Goal: Communication & Community: Answer question/provide support

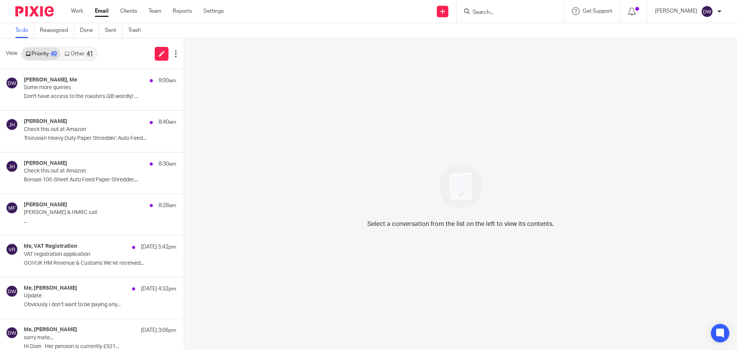
click at [58, 101] on div "[PERSON_NAME], Me 9:00am Some more queries Don't have access to the roasters QB…" at bounding box center [100, 90] width 152 height 26
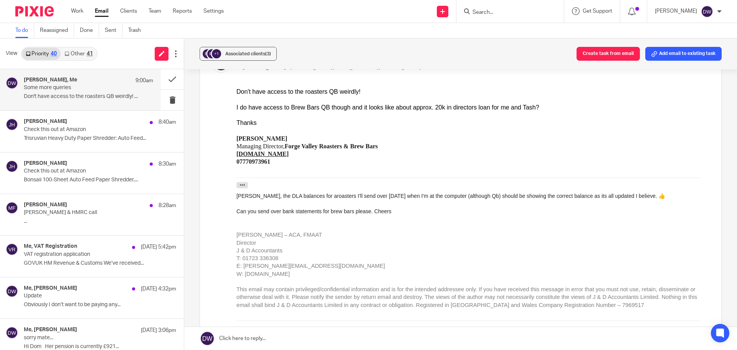
scroll to position [653, 0]
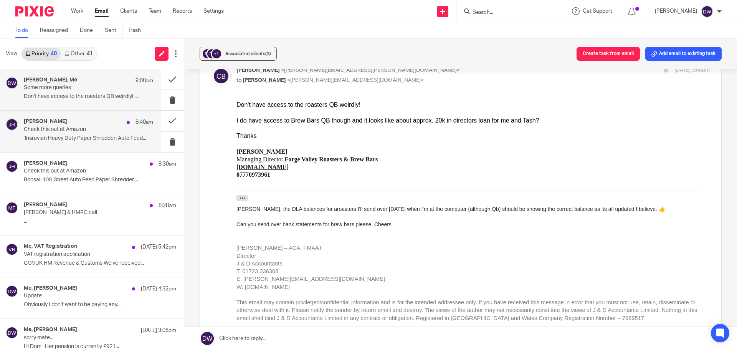
click at [95, 134] on div "[PERSON_NAME] 8:40am Check this out at Amazon Trisruvian Heavy Duty Paper Shred…" at bounding box center [88, 131] width 129 height 26
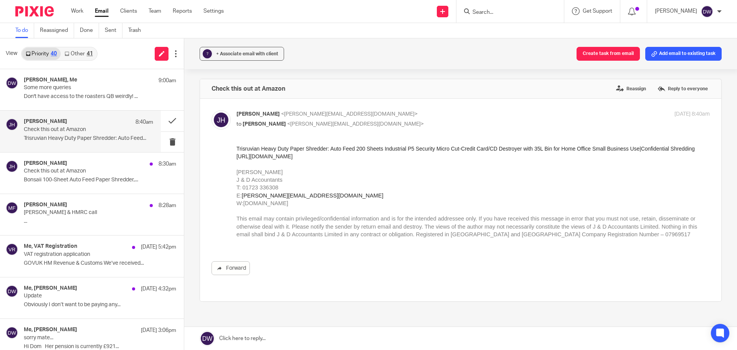
scroll to position [0, 0]
drag, startPoint x: 328, startPoint y: 162, endPoint x: 236, endPoint y: 159, distance: 91.5
click at [237, 159] on div "Trisruvian Heavy Duty Paper Shredder: Auto Feed 200 Sheets Industrial P5 Securi…" at bounding box center [474, 195] width 474 height 101
click at [85, 182] on p "Bonsaii 100-Sheet Auto Feed Paper Shredder,..." at bounding box center [88, 180] width 129 height 7
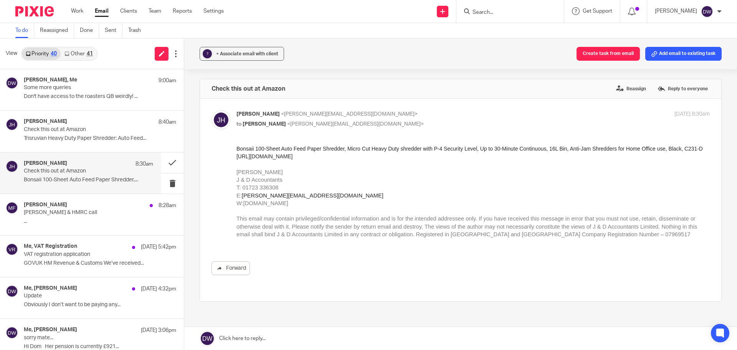
drag, startPoint x: 319, startPoint y: 159, endPoint x: 472, endPoint y: 300, distance: 208.2
click at [237, 156] on div "Bonsaii 100-Sheet Auto Feed Paper Shredder, Micro Cut Heavy Duty shredder with …" at bounding box center [474, 195] width 474 height 101
drag, startPoint x: 87, startPoint y: 217, endPoint x: 128, endPoint y: 205, distance: 42.8
click at [87, 217] on div "[PERSON_NAME] 8:28am [PERSON_NAME] & HMRC call ..." at bounding box center [88, 215] width 129 height 26
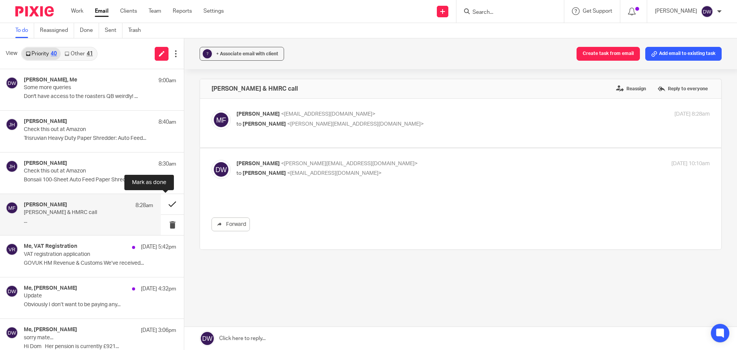
click at [162, 205] on button at bounding box center [172, 204] width 23 height 20
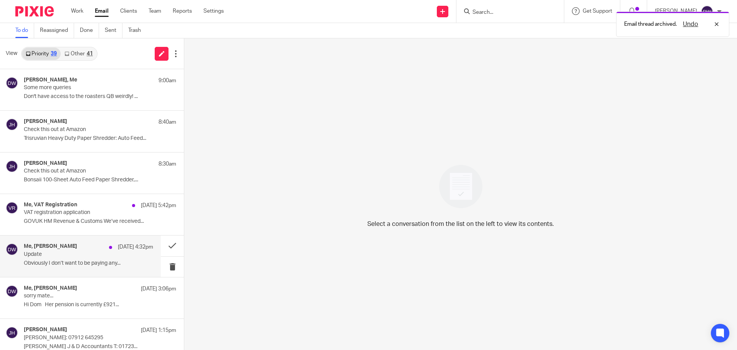
click at [112, 251] on p "Update" at bounding box center [76, 254] width 104 height 7
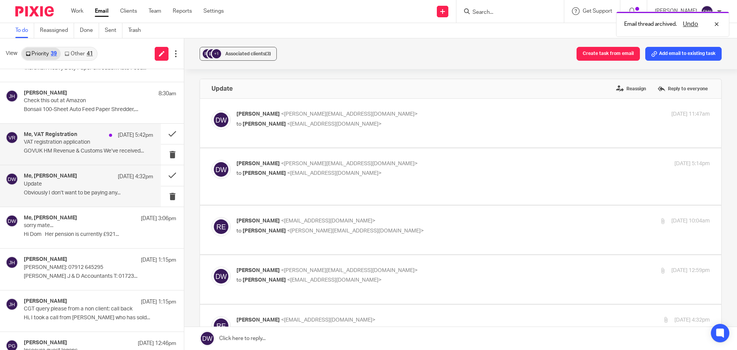
scroll to position [77, 0]
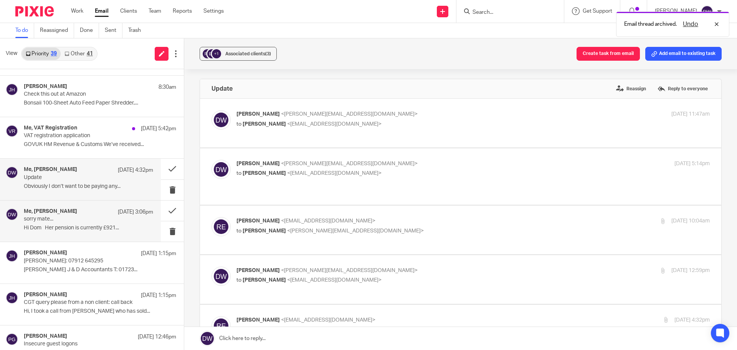
click at [81, 216] on p "sorry mate..." at bounding box center [76, 219] width 104 height 7
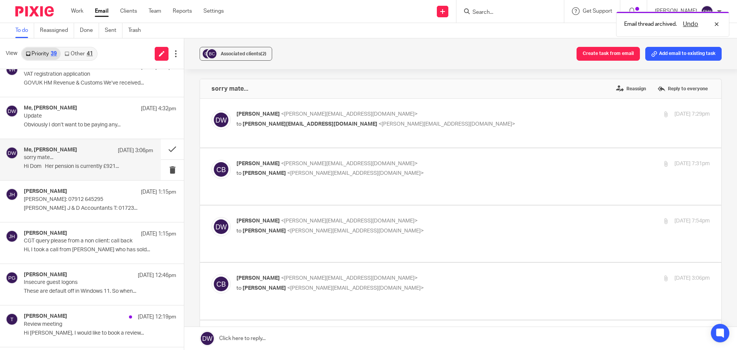
scroll to position [154, 0]
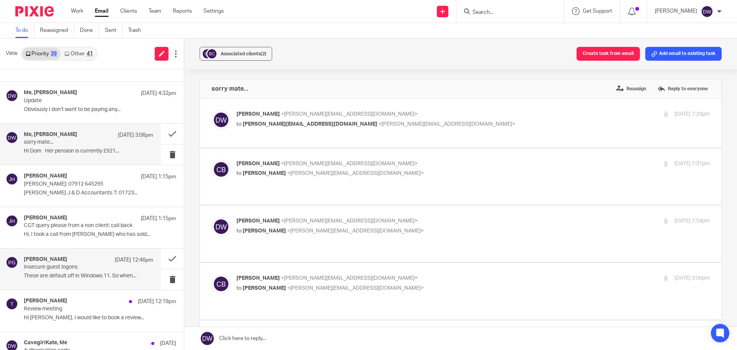
click at [73, 273] on p "These are default off in Windows 11. So when..." at bounding box center [88, 276] width 129 height 7
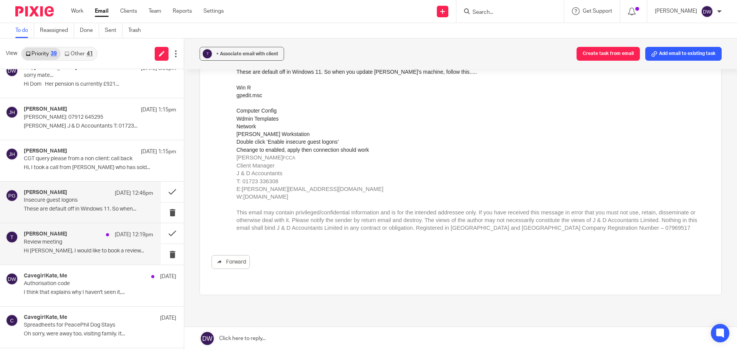
scroll to position [230, 0]
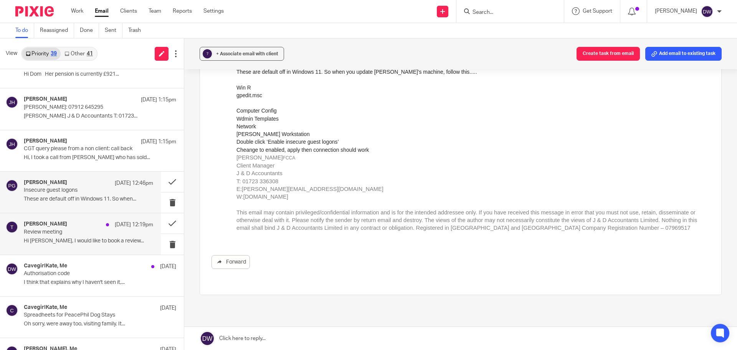
click at [89, 235] on div "[PERSON_NAME] [DATE] 12:19pm Review meeting Hi [PERSON_NAME], I would like to b…" at bounding box center [88, 234] width 129 height 26
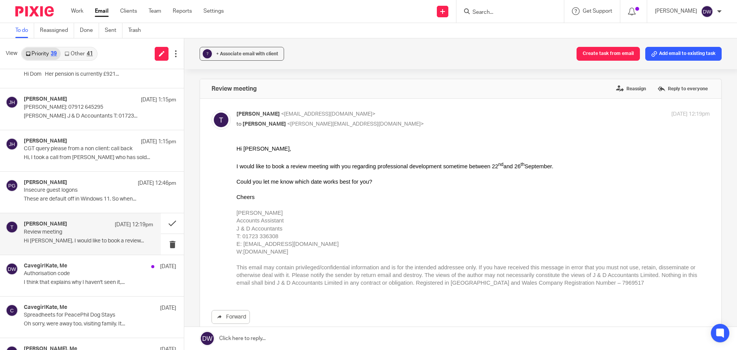
scroll to position [0, 0]
click at [258, 338] on link at bounding box center [460, 338] width 553 height 23
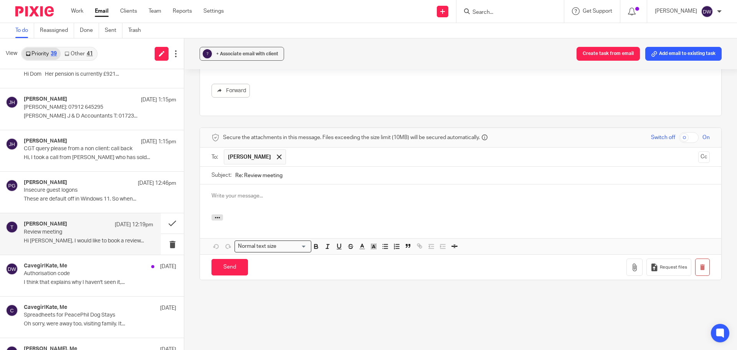
scroll to position [269, 0]
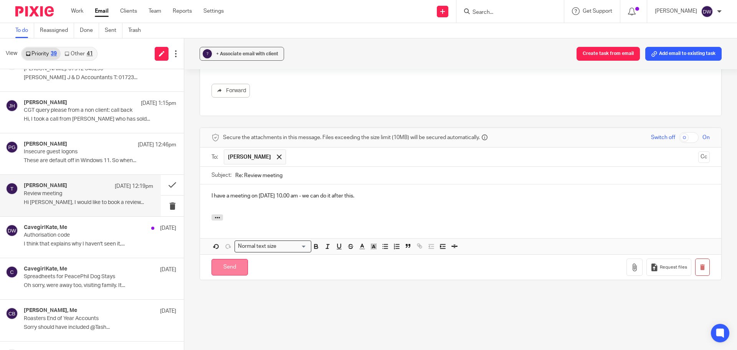
click at [222, 273] on input "Send" at bounding box center [230, 267] width 36 height 17
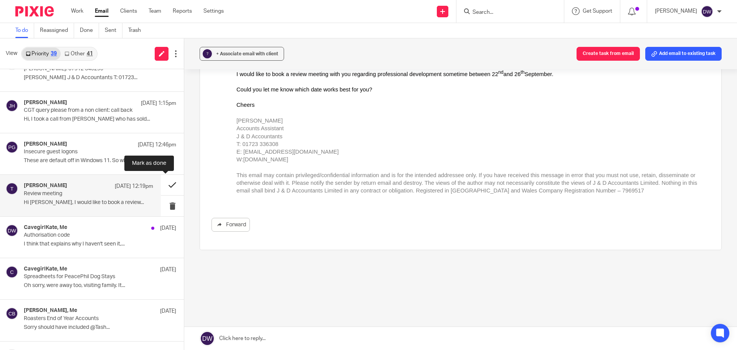
click at [166, 184] on button at bounding box center [172, 185] width 23 height 20
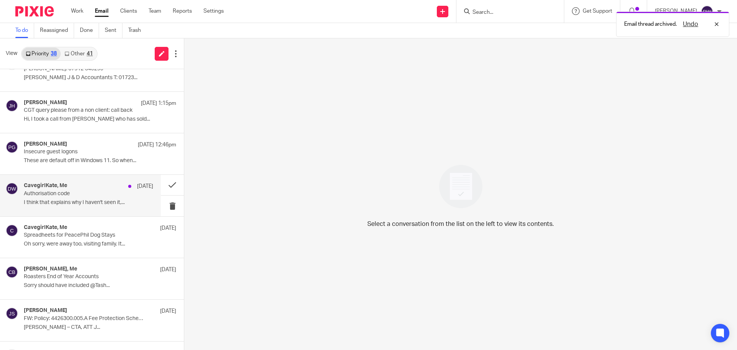
click at [109, 203] on p "I think that explains why I haven't seen it,..." at bounding box center [88, 202] width 129 height 7
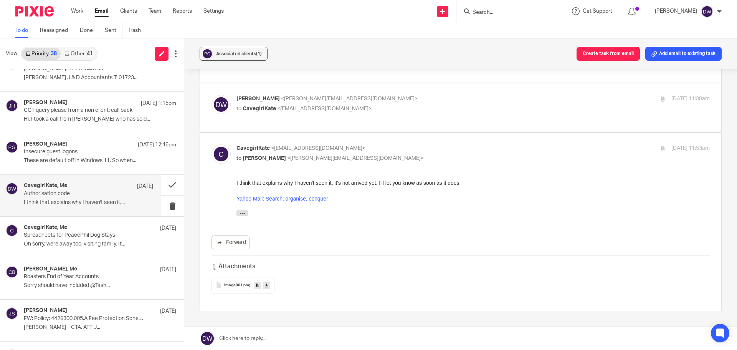
scroll to position [115, 0]
click at [239, 337] on link at bounding box center [460, 338] width 553 height 23
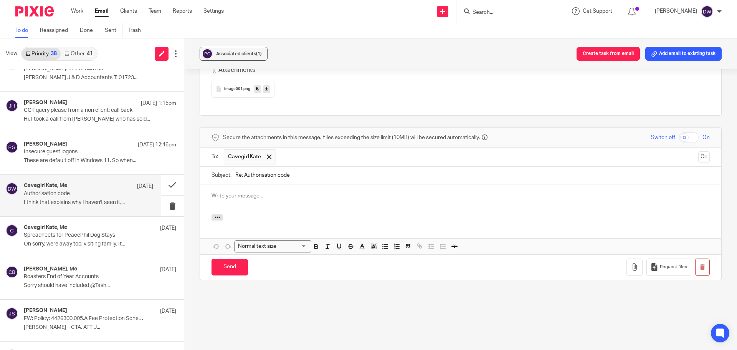
scroll to position [0, 0]
click at [227, 199] on p at bounding box center [461, 196] width 498 height 8
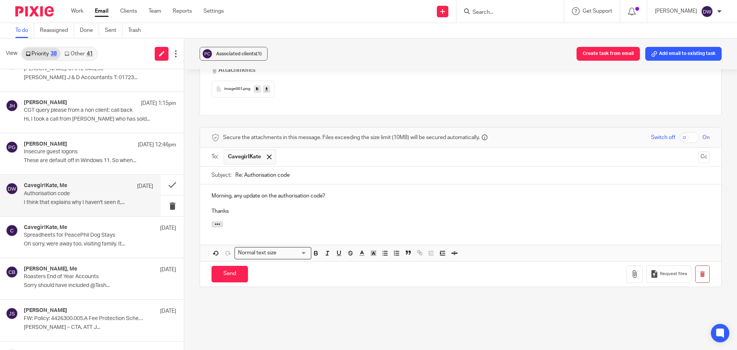
click at [229, 265] on div "Send You have unsaved changes Request files" at bounding box center [461, 273] width 522 height 25
click at [224, 270] on input "Send" at bounding box center [230, 274] width 36 height 17
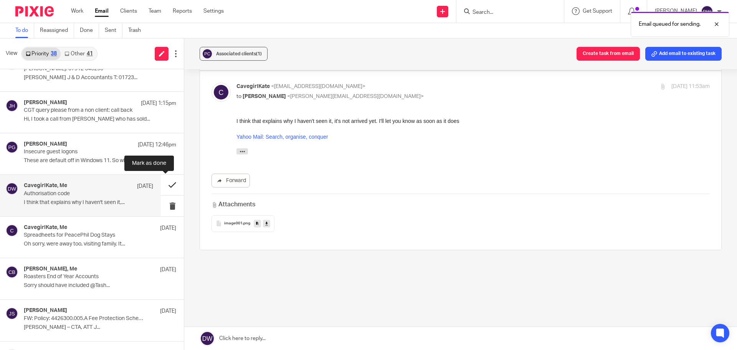
click at [166, 184] on button at bounding box center [172, 185] width 23 height 20
